Goal: Transaction & Acquisition: Complete application form

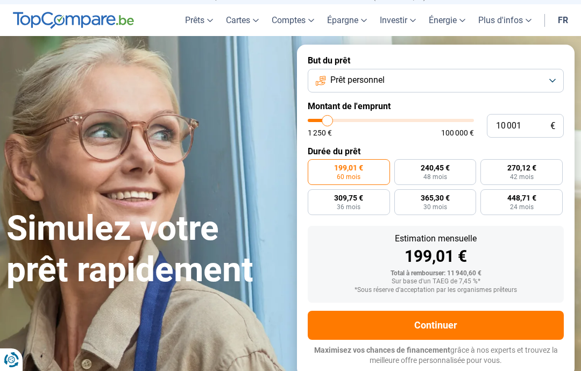
scroll to position [49, 0]
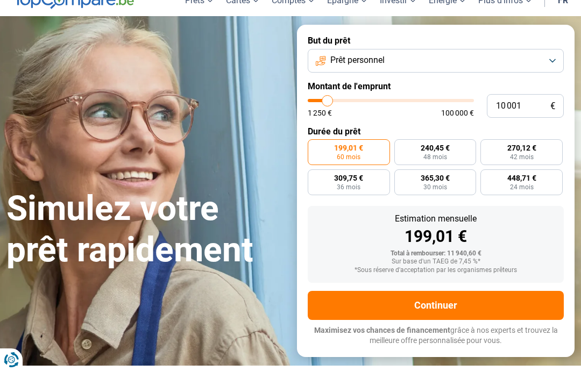
click at [426, 297] on button "Continuer" at bounding box center [436, 305] width 256 height 29
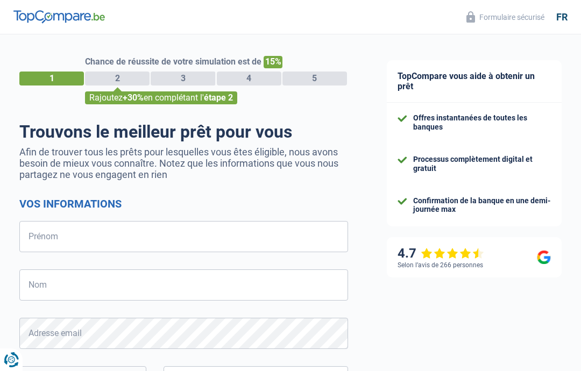
select select "32"
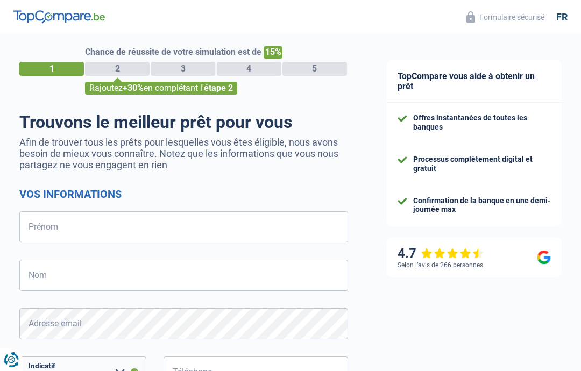
scroll to position [10, 0]
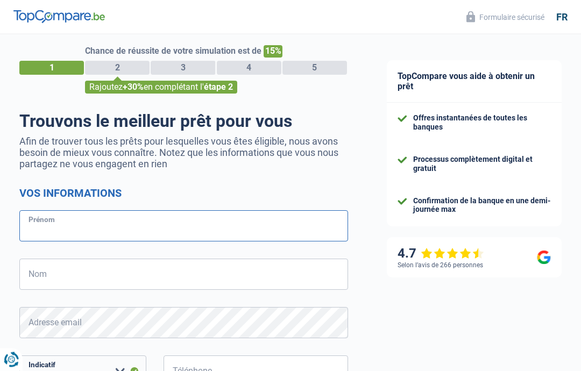
click at [39, 229] on input "Prénom" at bounding box center [183, 226] width 329 height 31
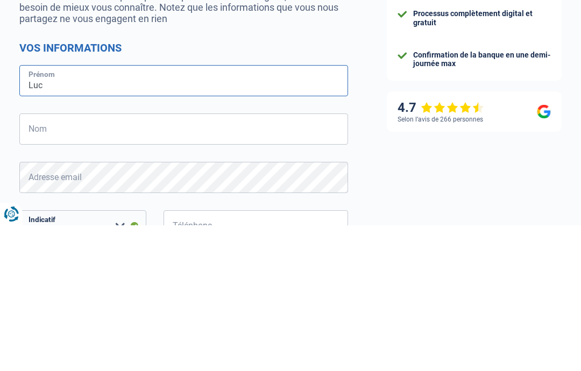
type input "Luc"
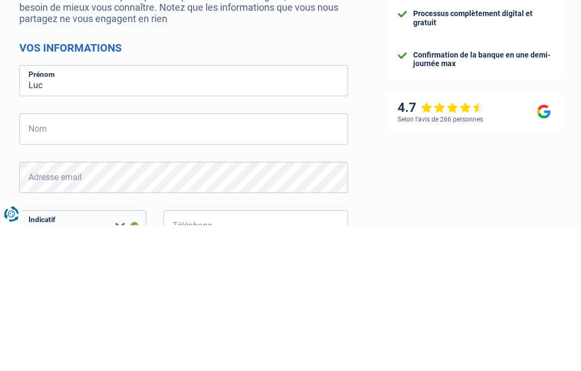
click at [38, 259] on input "Nom" at bounding box center [183, 274] width 329 height 31
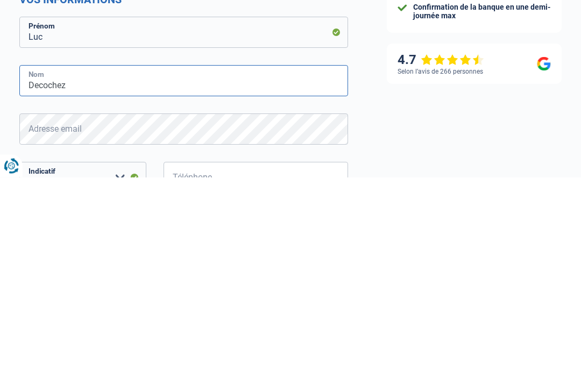
type input "Decochez"
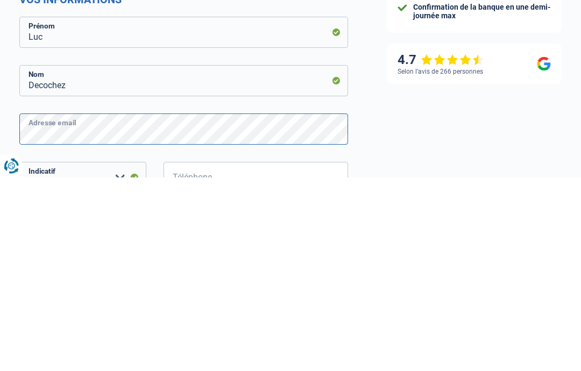
scroll to position [45, 0]
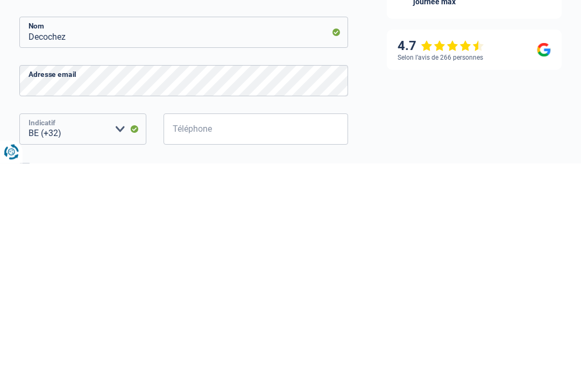
click at [70, 322] on select "BE (+32) LU (+352) Veuillez sélectionner une option" at bounding box center [82, 337] width 127 height 31
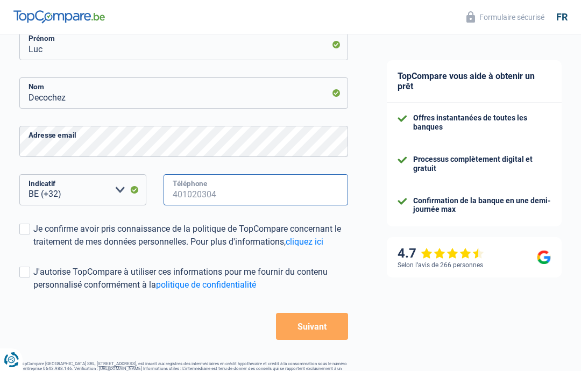
click at [183, 192] on input "Téléphone" at bounding box center [255, 189] width 184 height 31
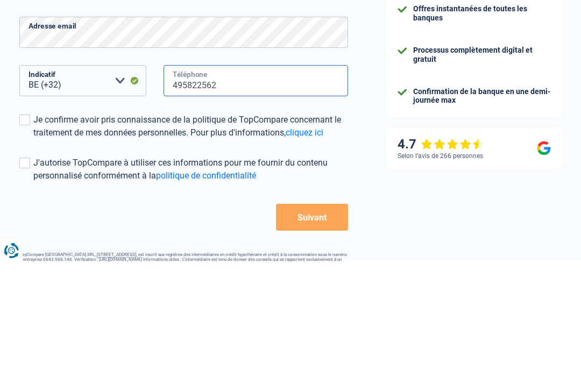
type input "495822562"
click at [28, 224] on span at bounding box center [24, 229] width 11 height 11
click at [33, 248] on input "Je confirme avoir pris connaissance de la politique de TopCompare concernant le…" at bounding box center [33, 248] width 0 height 0
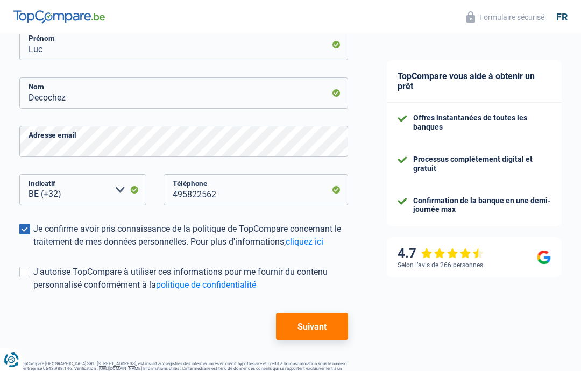
click at [29, 275] on span at bounding box center [24, 272] width 11 height 11
click at [33, 291] on input "J'autorise TopCompare à utiliser ces informations pour me fournir du contenu pe…" at bounding box center [33, 291] width 0 height 0
click at [312, 326] on button "Suivant" at bounding box center [312, 326] width 72 height 27
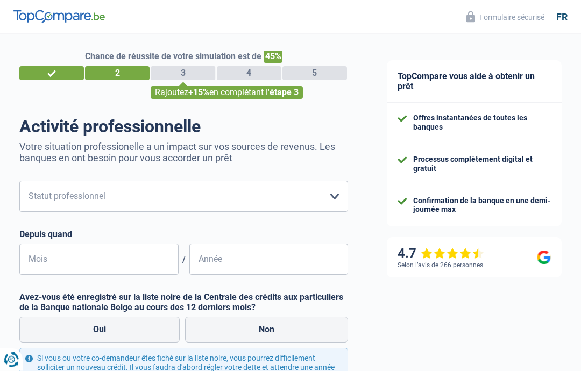
scroll to position [9, 0]
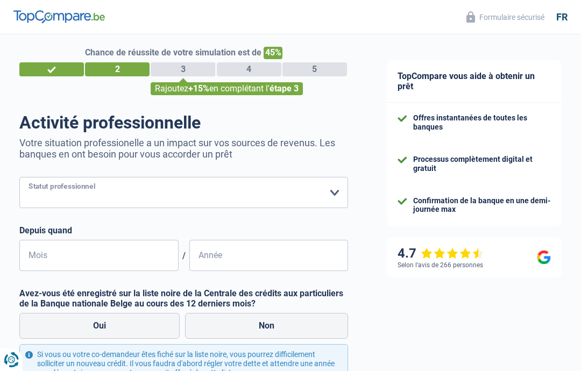
click at [335, 193] on select "Ouvrier Employé privé Employé public Invalide Indépendant Pensionné Chômeur Mut…" at bounding box center [183, 192] width 329 height 31
select select "retired"
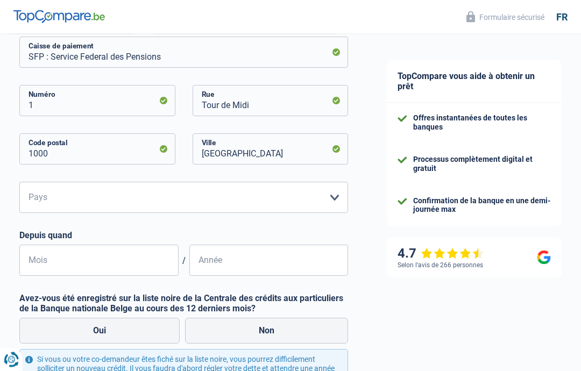
scroll to position [198, 0]
click at [340, 196] on select "Belgique Luxembourg Veuillez sélectionner une option" at bounding box center [183, 197] width 329 height 31
select select "BE"
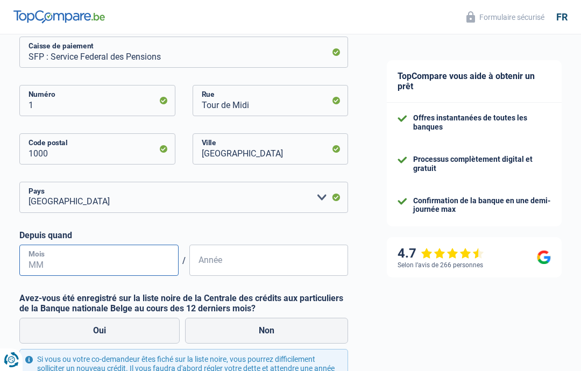
click at [40, 259] on input "Mois" at bounding box center [98, 260] width 159 height 31
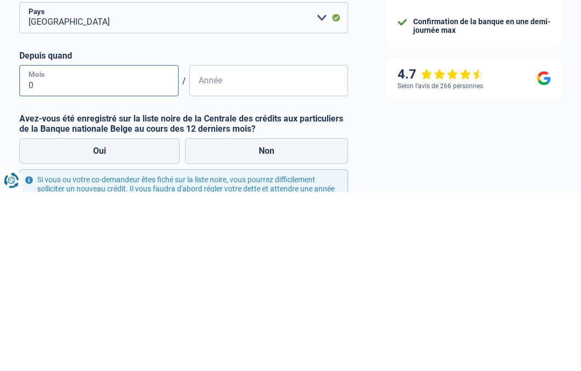
type input "05"
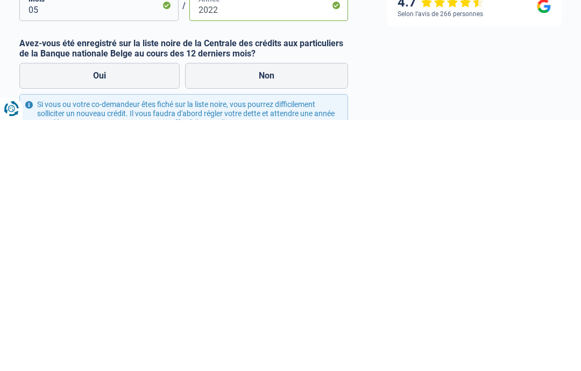
scroll to position [203, 0]
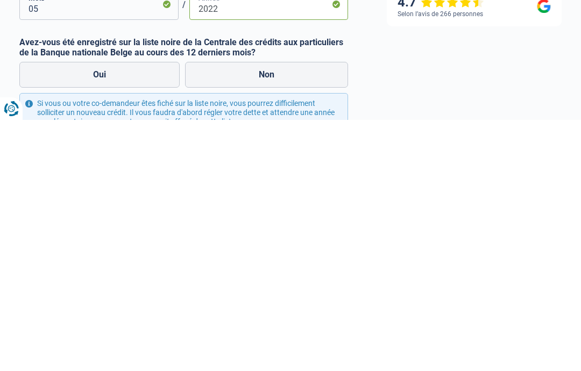
type input "2022"
click at [92, 313] on label "Oui" at bounding box center [99, 326] width 160 height 26
click at [92, 313] on input "Oui" at bounding box center [99, 326] width 160 height 26
radio input "true"
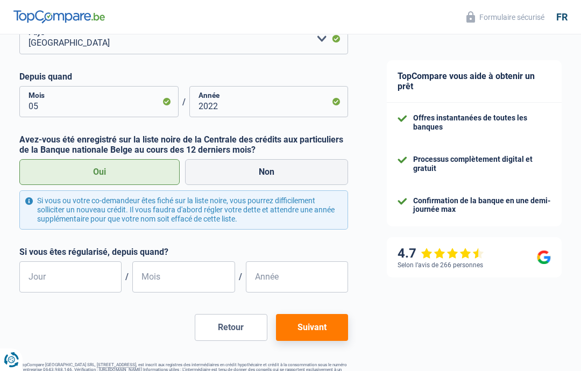
scroll to position [355, 0]
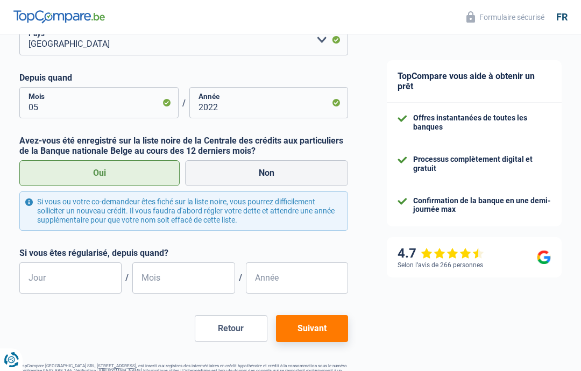
click at [311, 327] on button "Suivant" at bounding box center [312, 328] width 72 height 27
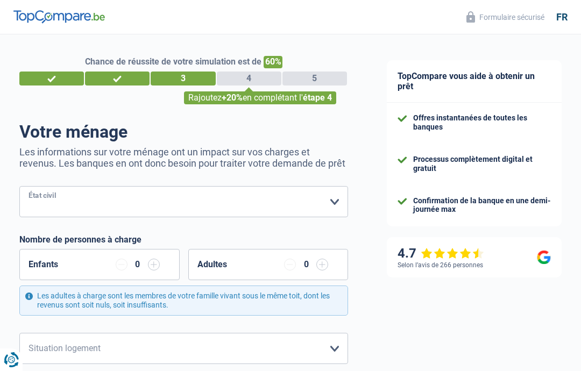
click at [337, 204] on select "Célibataire Marié(e) Cohabitant(e) légal(e) Divorcé(e) Veuf(ve) Séparé (de fait…" at bounding box center [183, 201] width 329 height 31
select select "single"
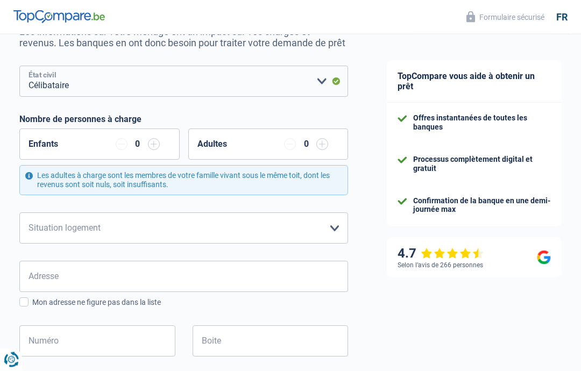
scroll to position [120, 0]
click at [339, 227] on select "Locataire Propriétaire avec prêt hypothécaire Propriétaire sans prêt hypothécai…" at bounding box center [183, 227] width 329 height 31
select select "liveWithParents"
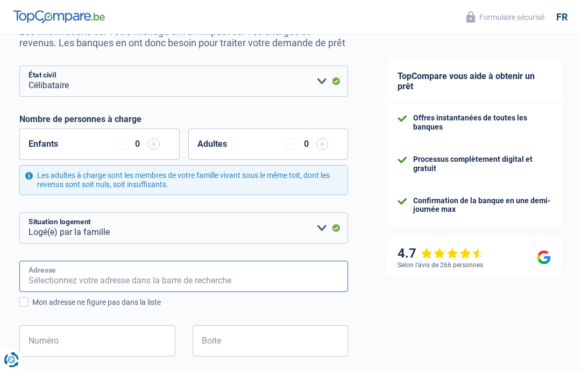
click at [38, 274] on input "Adresse" at bounding box center [183, 276] width 329 height 31
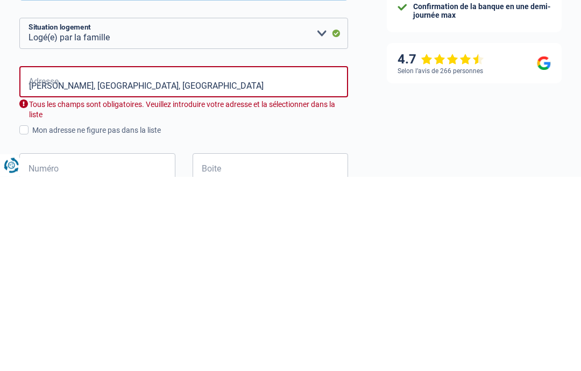
scroll to position [315, 0]
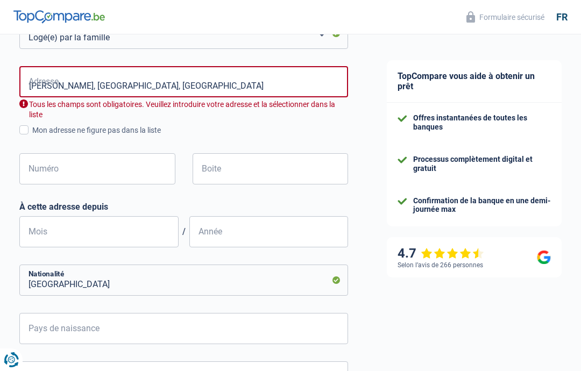
type input "Rue Adolphe Willemyns, 1070, Anderlecht, BE"
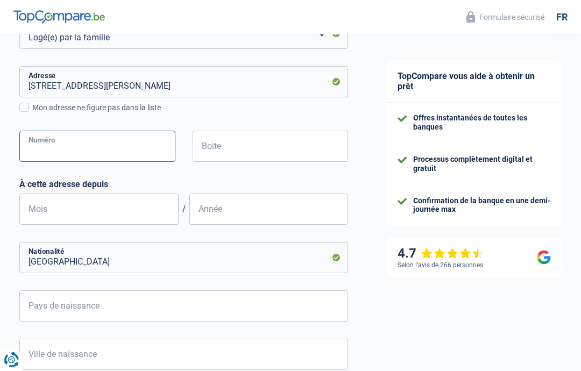
click at [34, 146] on input "Numéro" at bounding box center [97, 146] width 156 height 31
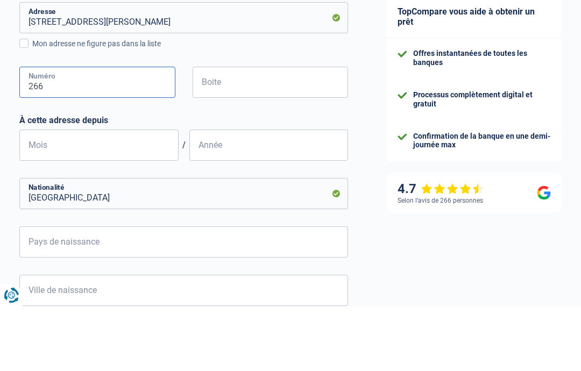
type input "266"
click at [29, 194] on input "Mois" at bounding box center [98, 209] width 159 height 31
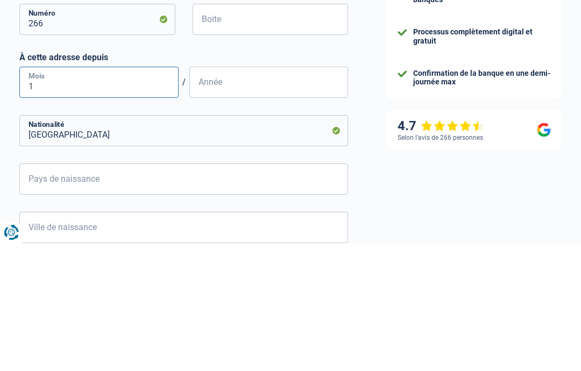
type input "10"
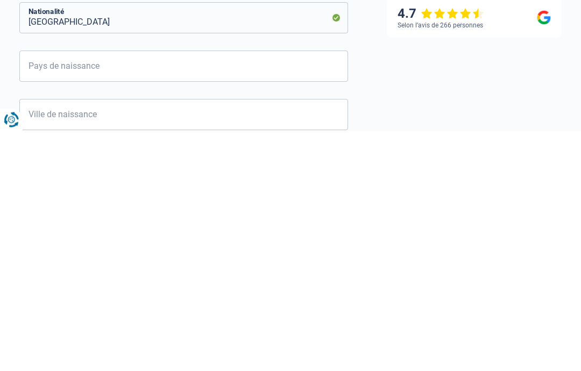
type input "2023"
click at [40, 291] on input "Pays de naissance" at bounding box center [183, 306] width 329 height 31
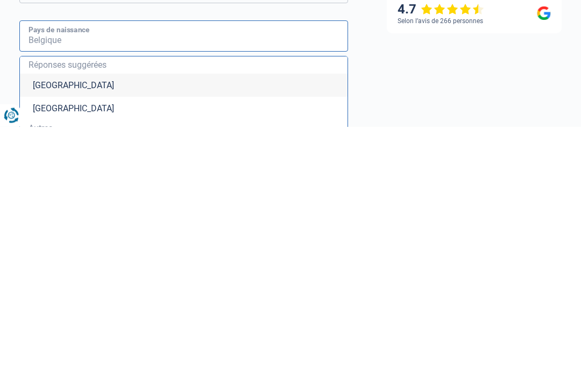
scroll to position [350, 0]
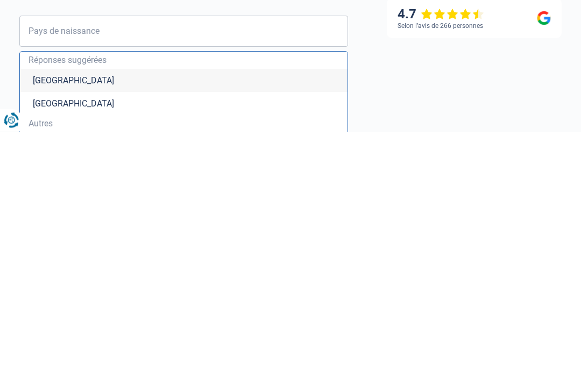
click at [41, 309] on li "Belgique" at bounding box center [183, 320] width 327 height 23
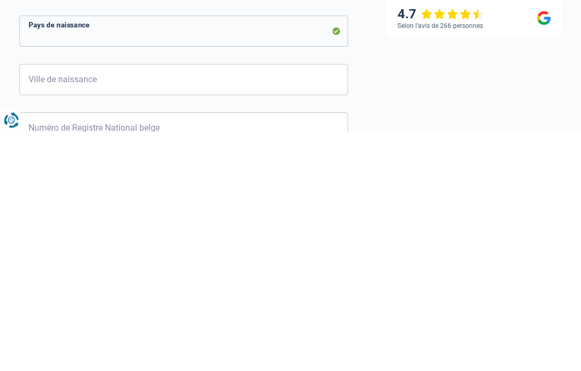
type input "Belgique"
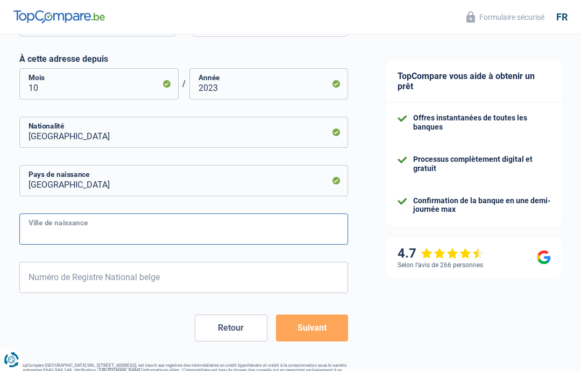
click at [41, 227] on input "Ville de naissance" at bounding box center [183, 228] width 329 height 31
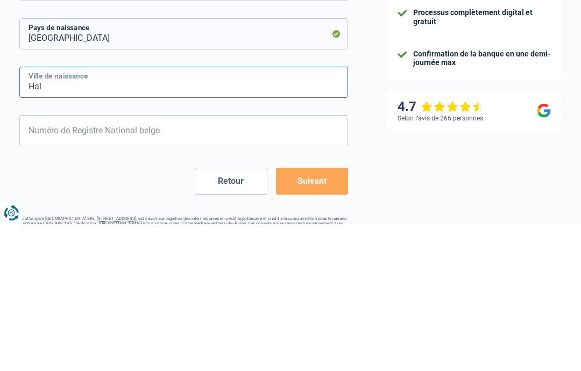
type input "Hal"
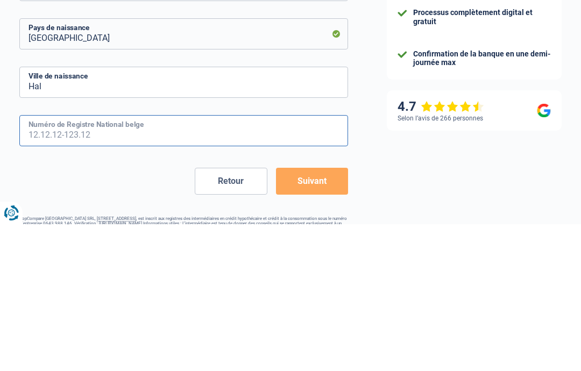
click at [38, 262] on input "Numéro de Registre National belge" at bounding box center [183, 277] width 329 height 31
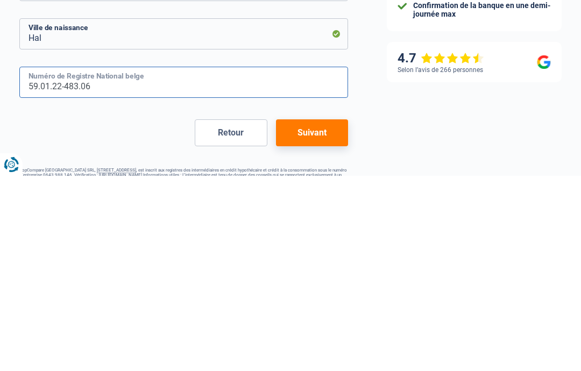
type input "59.01.22-483.06"
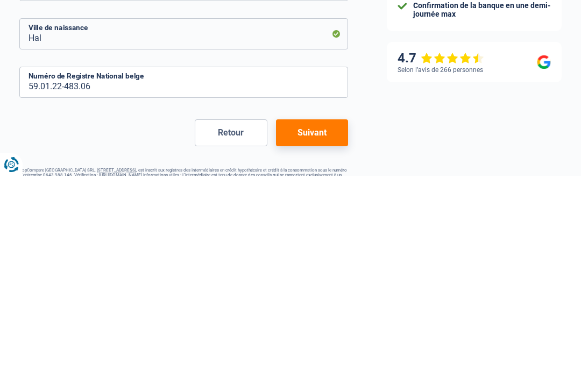
click at [308, 315] on button "Suivant" at bounding box center [312, 328] width 72 height 27
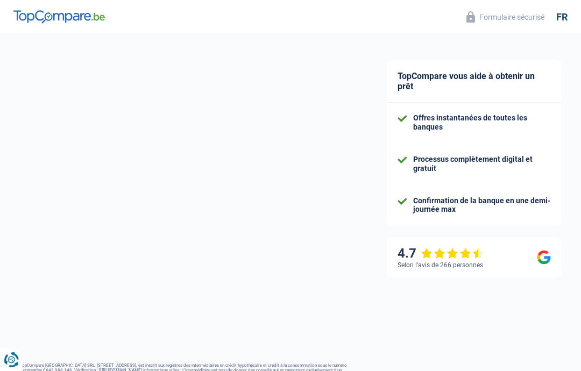
scroll to position [11, 0]
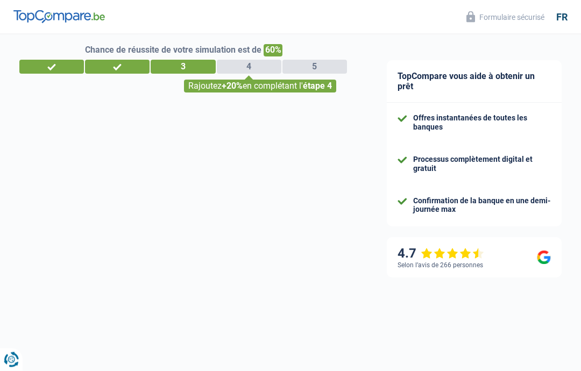
select select "pension"
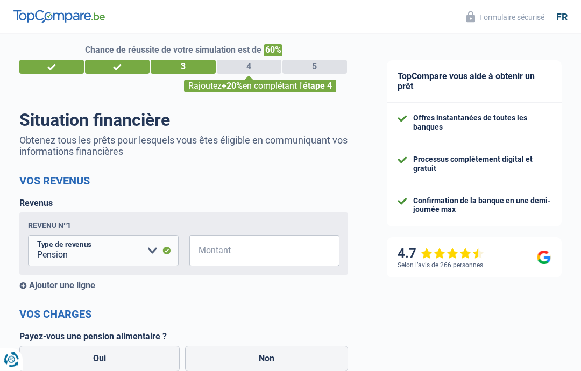
scroll to position [0, 0]
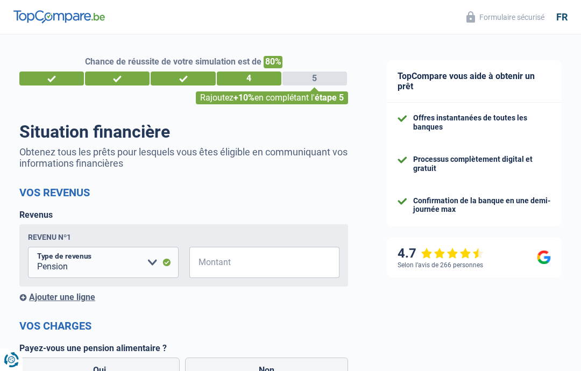
click at [206, 262] on input "Montant" at bounding box center [271, 262] width 137 height 31
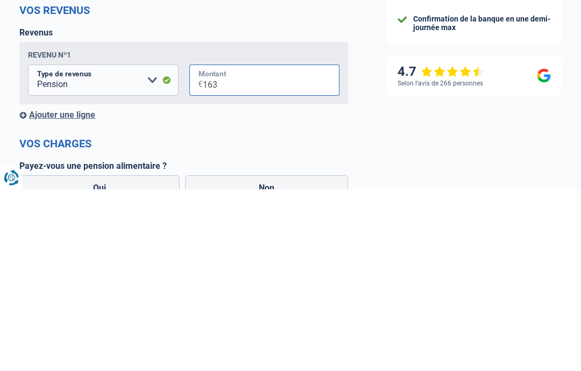
type input "1.635"
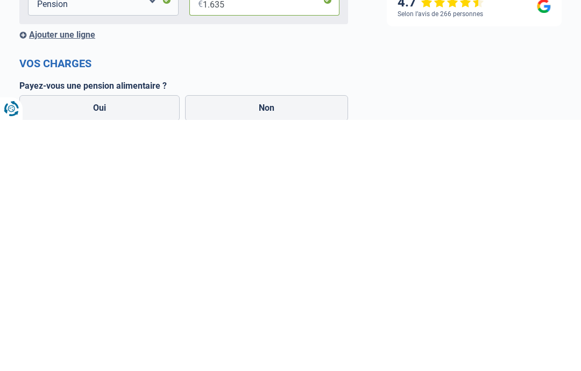
scroll to position [14, 0]
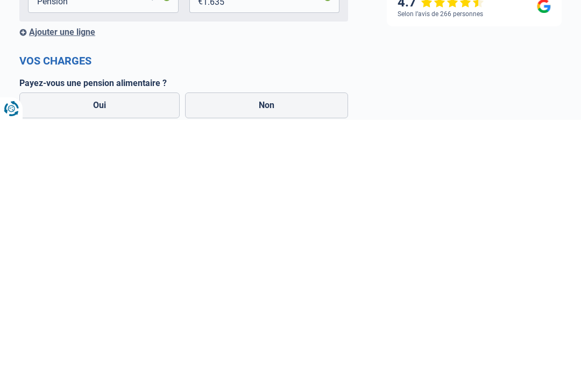
click at [261, 344] on label "Non" at bounding box center [266, 357] width 163 height 26
click at [261, 344] on input "Non" at bounding box center [266, 357] width 163 height 26
radio input "true"
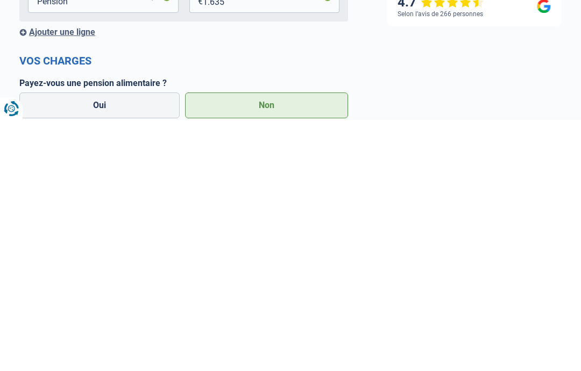
scroll to position [266, 0]
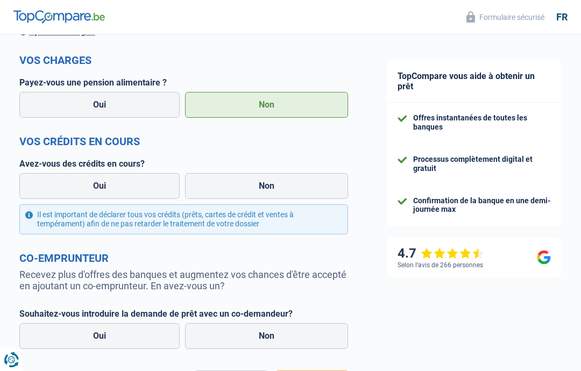
click at [73, 187] on label "Oui" at bounding box center [99, 186] width 160 height 26
click at [73, 187] on input "Oui" at bounding box center [99, 186] width 160 height 26
radio input "true"
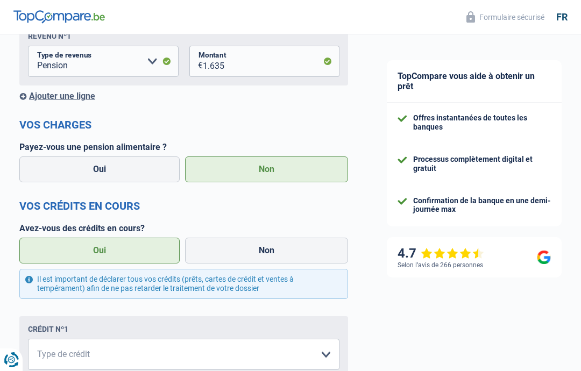
scroll to position [212, 0]
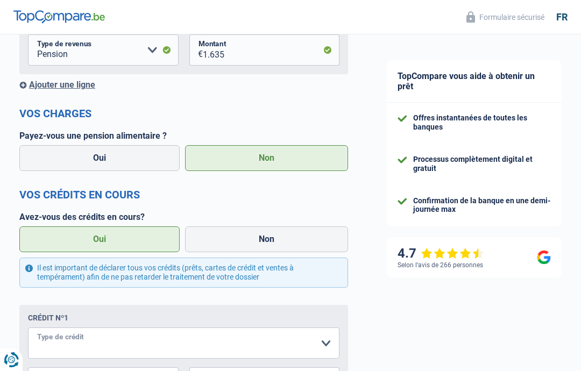
click at [63, 344] on select "Carte ou ouverture de crédit Prêt hypothécaire Vente à tempérament Prêt à tempé…" at bounding box center [183, 342] width 311 height 31
select select "personalLoan"
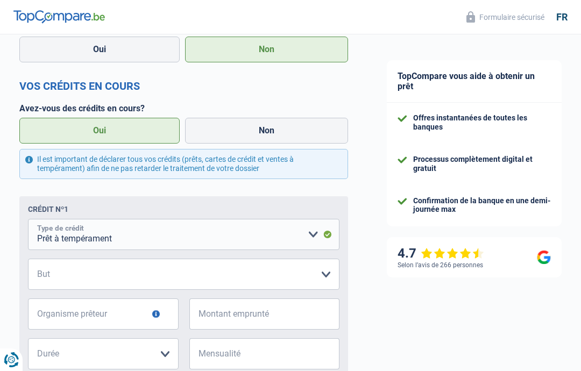
scroll to position [337, 0]
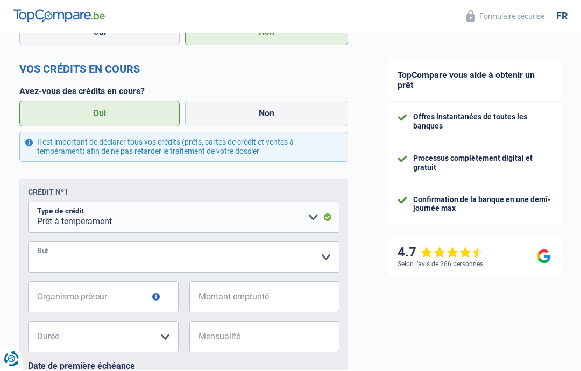
click at [325, 254] on select "Confort maison: meubles, textile, peinture, électroménager, outillage non-profe…" at bounding box center [183, 258] width 311 height 31
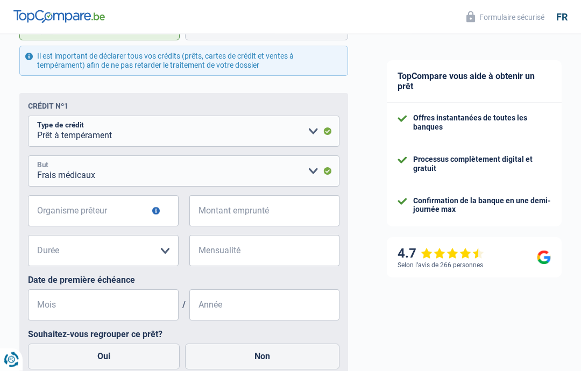
scroll to position [426, 0]
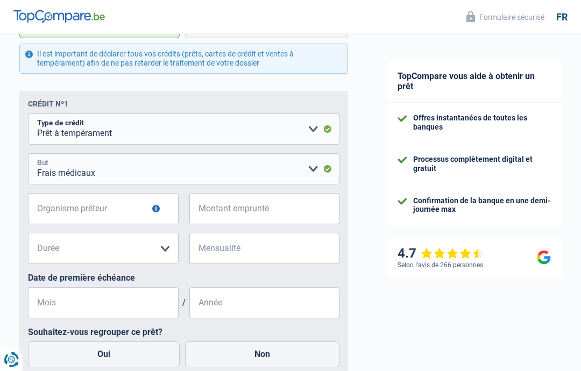
click at [326, 169] on select "Confort maison: meubles, textile, peinture, électroménager, outillage non-profe…" at bounding box center [183, 169] width 311 height 31
click at [310, 169] on select "Confort maison: meubles, textile, peinture, électroménager, outillage non-profe…" at bounding box center [183, 168] width 311 height 31
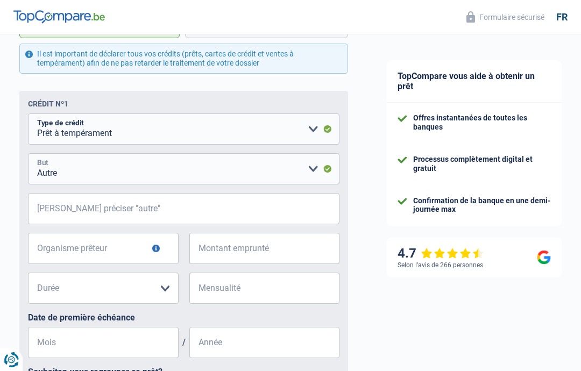
click at [323, 174] on select "Confort maison: meubles, textile, peinture, électroménager, outillage non-profe…" at bounding box center [183, 168] width 311 height 31
select select "smallWorks"
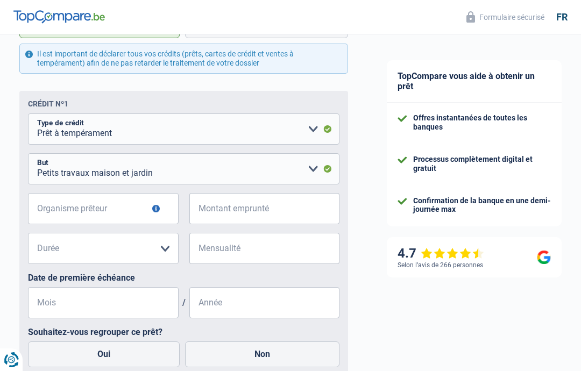
click at [154, 212] on button "button" at bounding box center [156, 209] width 8 height 8
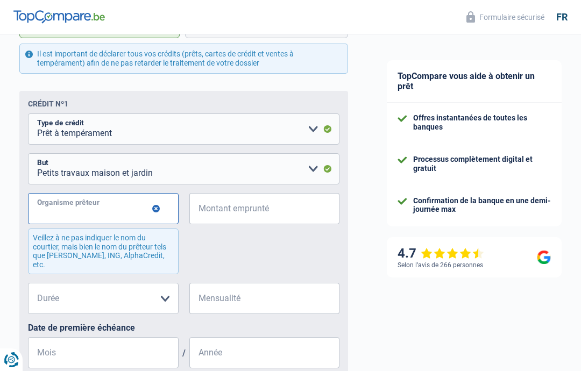
click at [49, 211] on input "Organisme prêteur" at bounding box center [103, 208] width 151 height 31
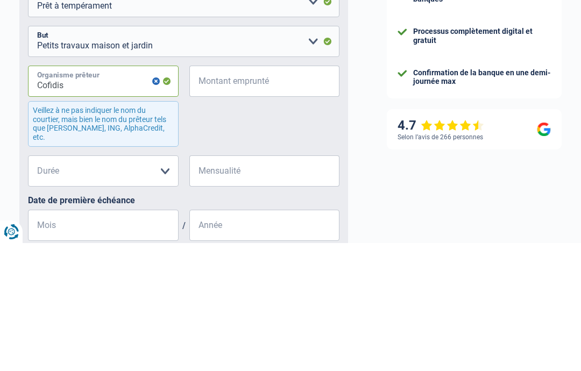
type input "Cofidis"
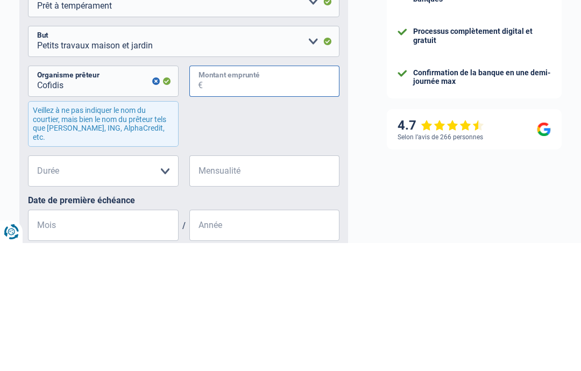
click at [206, 194] on input "Montant emprunté" at bounding box center [271, 209] width 137 height 31
type input "5.000"
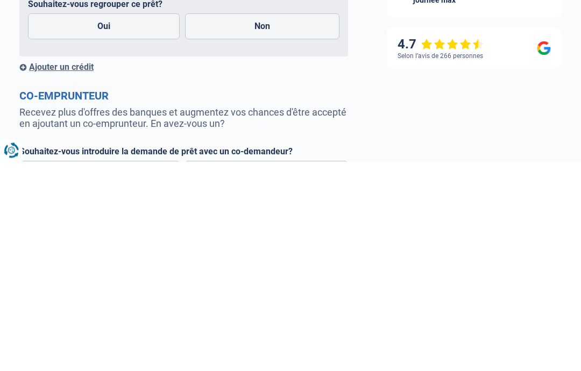
scroll to position [597, 0]
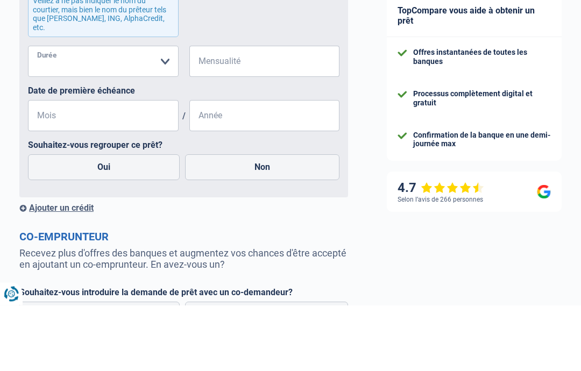
click at [163, 112] on select "12 mois 18 mois 24 mois 30 mois 36 mois Veuillez sélectionner une option" at bounding box center [103, 127] width 151 height 31
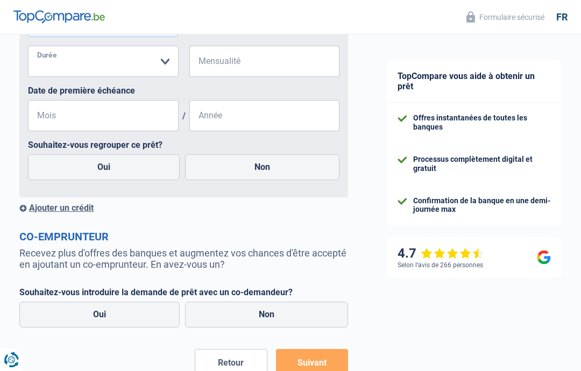
select select "36"
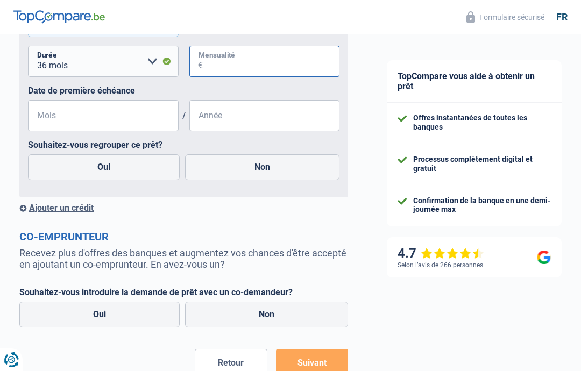
click at [212, 52] on input "Mensualité" at bounding box center [271, 61] width 137 height 31
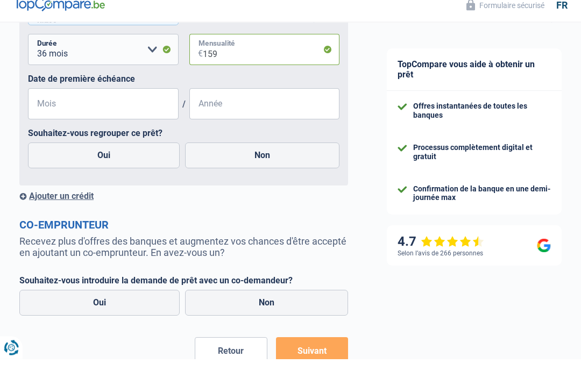
type input "159"
click at [42, 101] on input "Mois" at bounding box center [103, 116] width 151 height 31
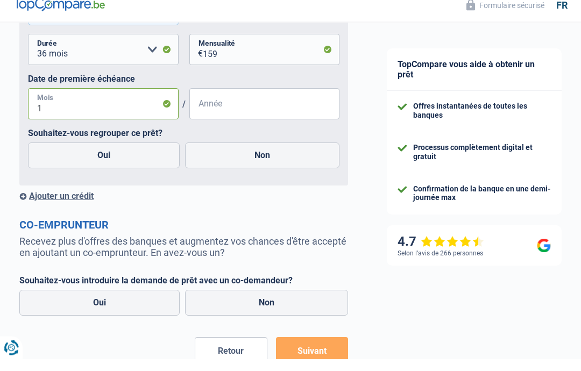
type input "10"
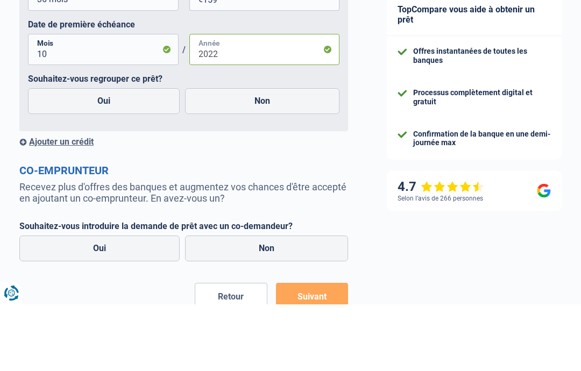
type input "2022"
click at [252, 155] on label "Non" at bounding box center [262, 168] width 154 height 26
click at [252, 155] on input "Non" at bounding box center [262, 168] width 154 height 26
radio input "true"
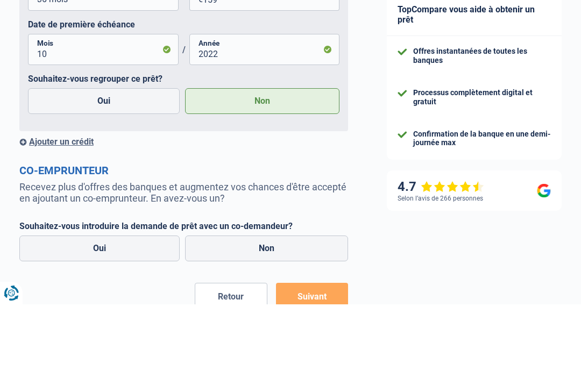
scroll to position [690, 0]
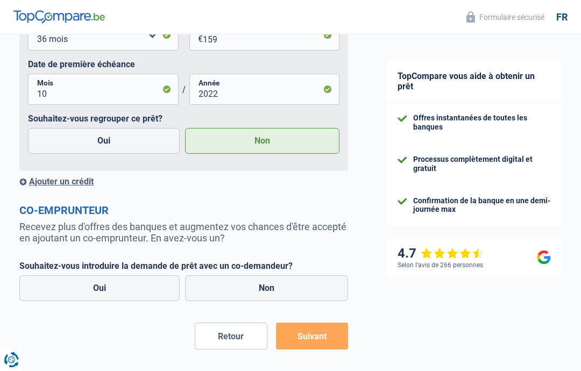
click at [243, 276] on label "Non" at bounding box center [266, 288] width 163 height 26
click at [243, 276] on input "Non" at bounding box center [266, 288] width 163 height 26
radio input "true"
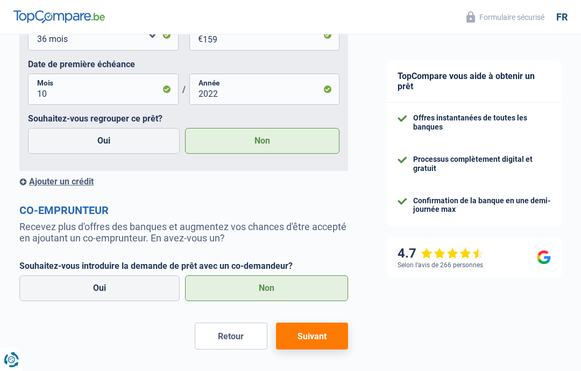
click at [309, 326] on button "Suivant" at bounding box center [312, 336] width 72 height 27
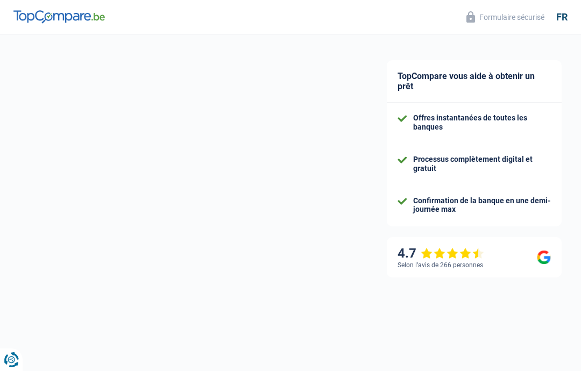
scroll to position [136, 0]
select select "60"
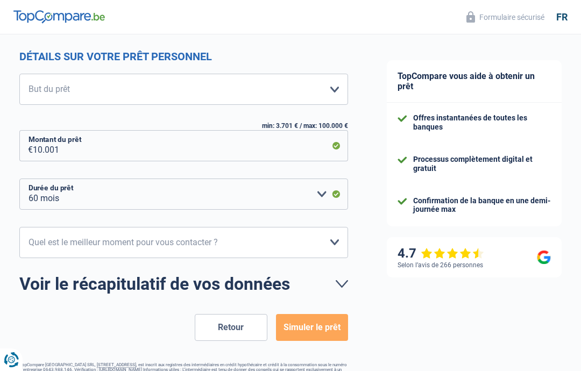
click at [414, 351] on div "TopCompare vous aide à obtenir un prêt Offres instantanées de toutes les banque…" at bounding box center [473, 153] width 213 height 511
click at [333, 90] on select "Confort maison: meubles, textile, peinture, électroménager, outillage non-profe…" at bounding box center [183, 89] width 329 height 31
select select "medical"
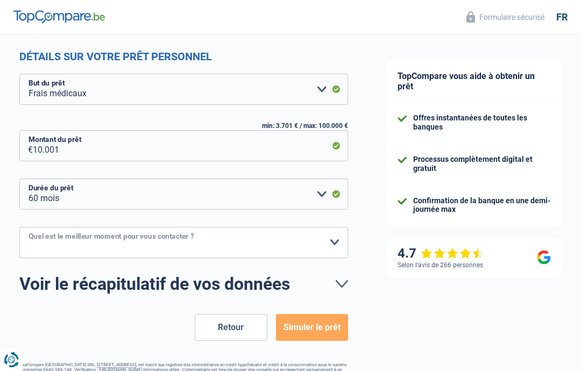
click at [333, 240] on select "10h-12h 12h-14h 14h-16h 16h-18h Veuillez sélectionner une option" at bounding box center [183, 242] width 329 height 31
select select "10-12"
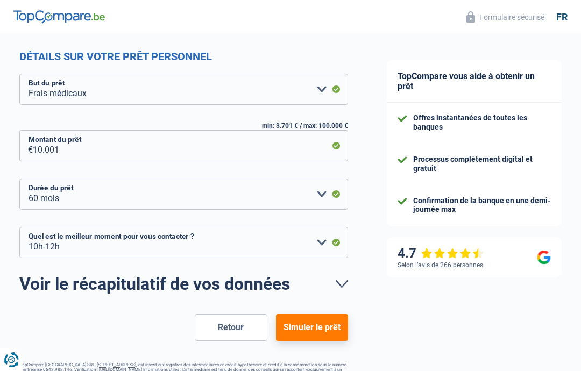
click at [308, 327] on button "Simuler le prêt" at bounding box center [312, 327] width 72 height 27
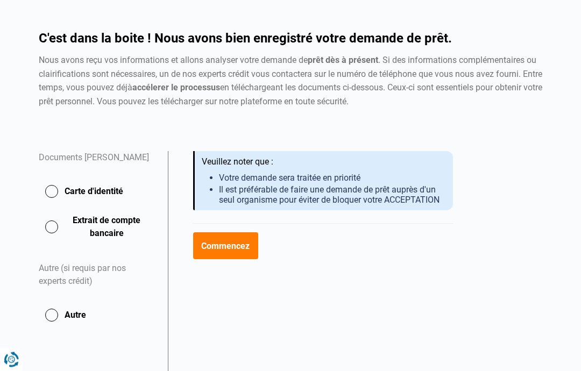
scroll to position [77, 0]
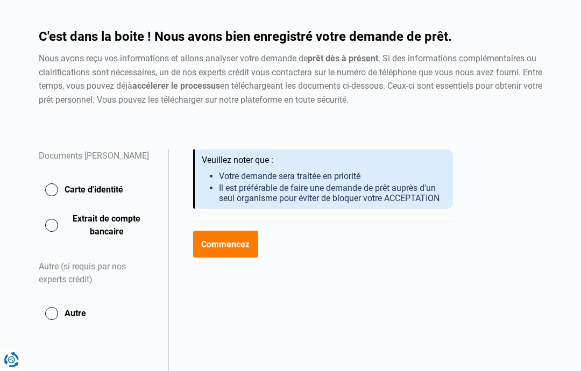
click at [215, 243] on button "Commencez" at bounding box center [225, 244] width 65 height 27
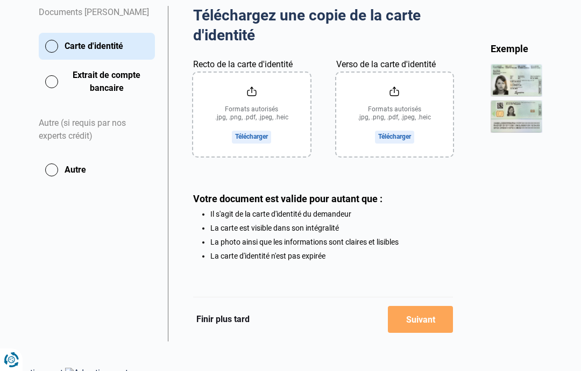
scroll to position [219, 0]
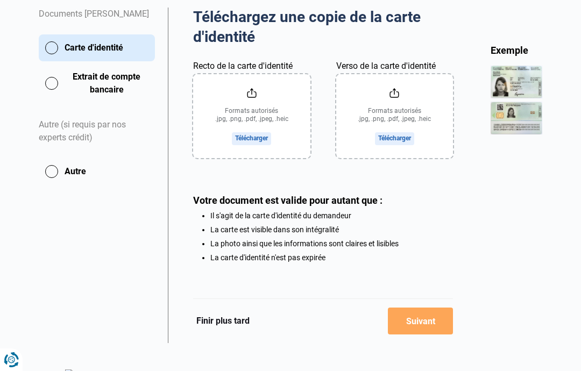
click at [218, 324] on button "Finir plus tard" at bounding box center [223, 321] width 60 height 14
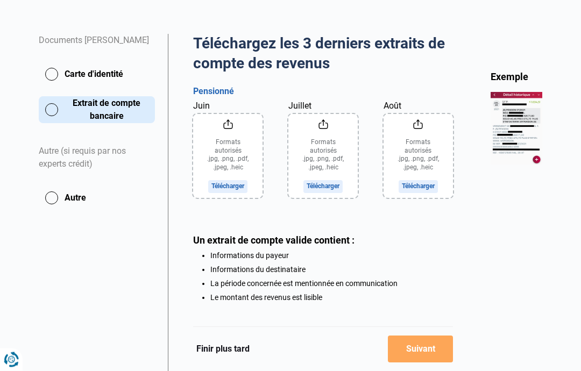
scroll to position [198, 0]
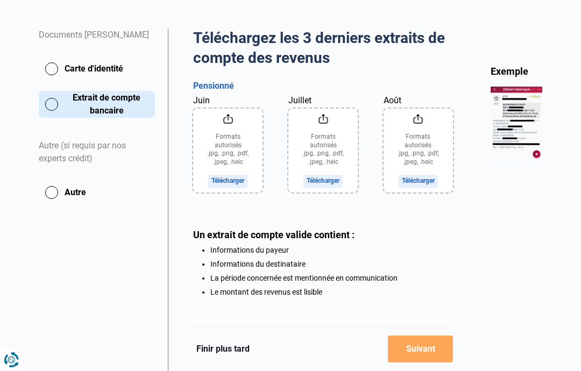
click at [217, 354] on button "Finir plus tard" at bounding box center [223, 349] width 60 height 14
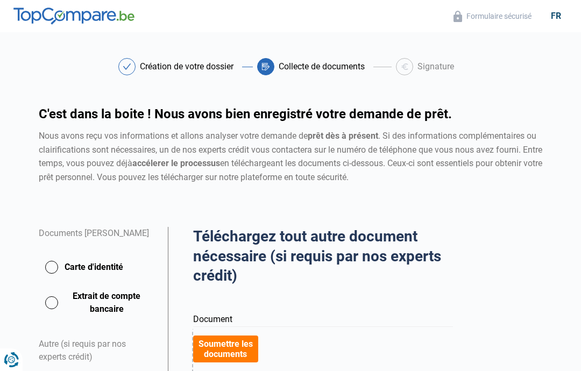
click at [52, 265] on button "Carte d'identité" at bounding box center [97, 267] width 116 height 27
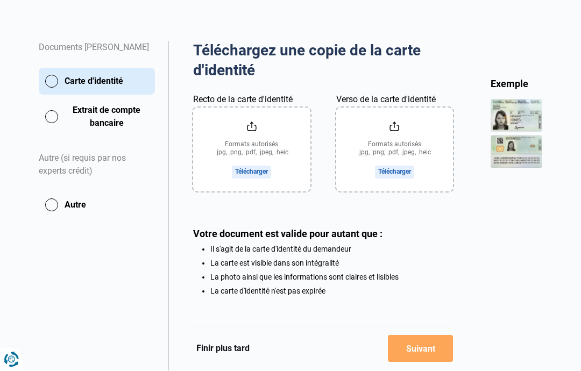
scroll to position [229, 0]
